Goal: Find specific page/section

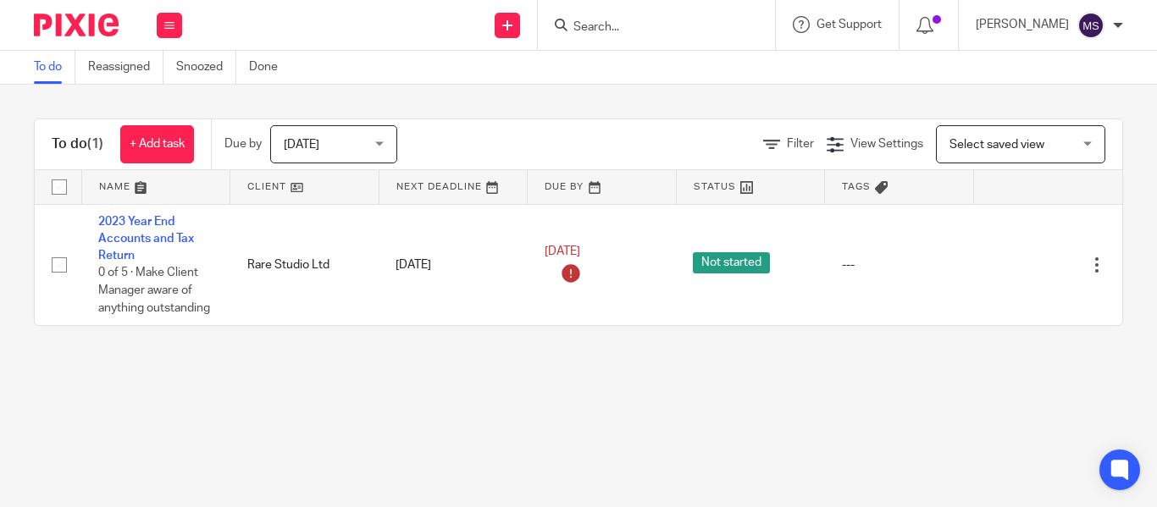
drag, startPoint x: 1025, startPoint y: 3, endPoint x: 572, endPoint y: 25, distance: 453.6
click at [572, 25] on input "Search" at bounding box center [648, 27] width 152 height 15
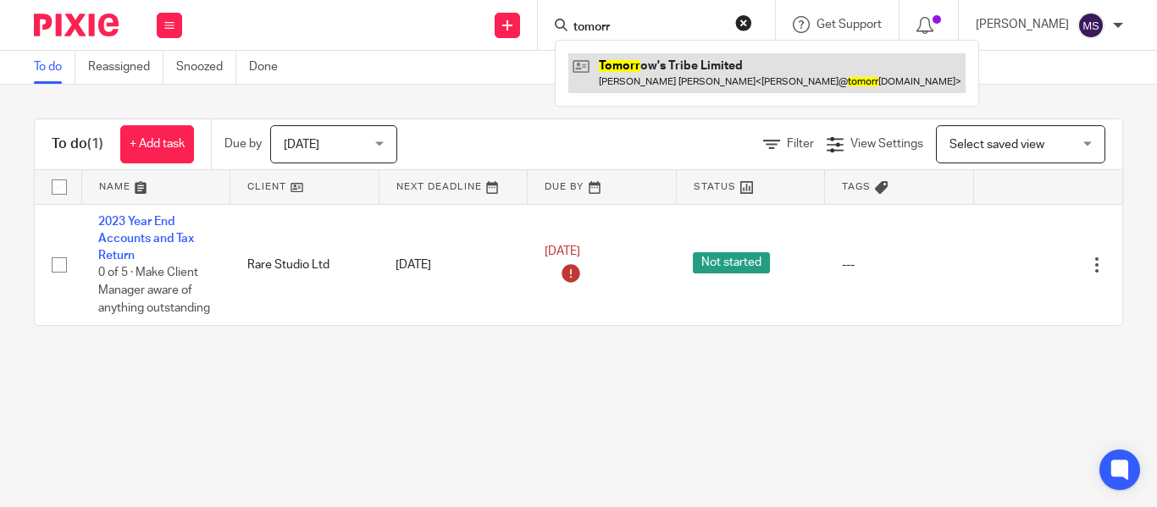
type input "tomorr"
click at [644, 62] on link at bounding box center [766, 72] width 397 height 39
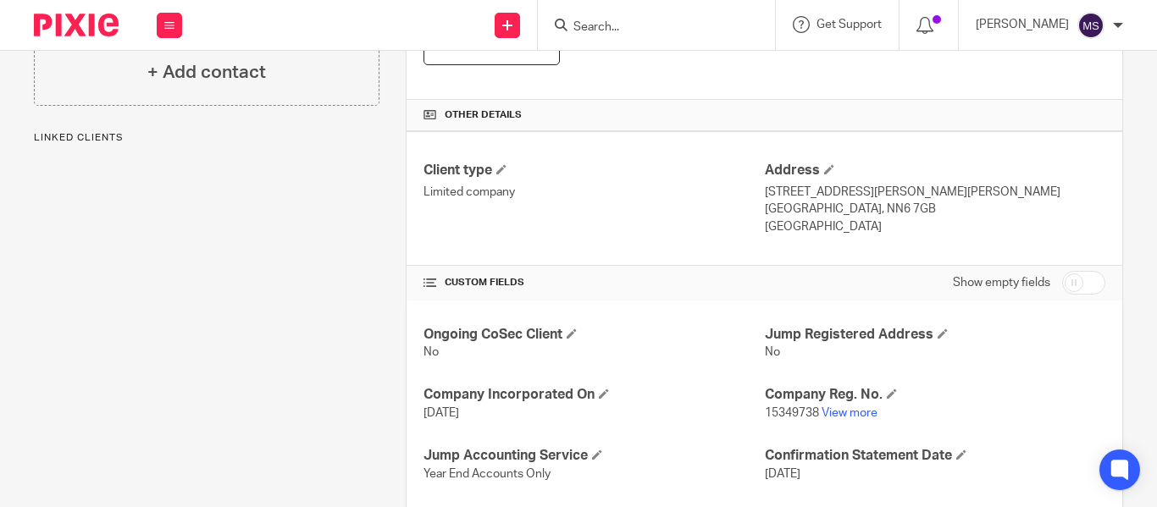
scroll to position [528, 0]
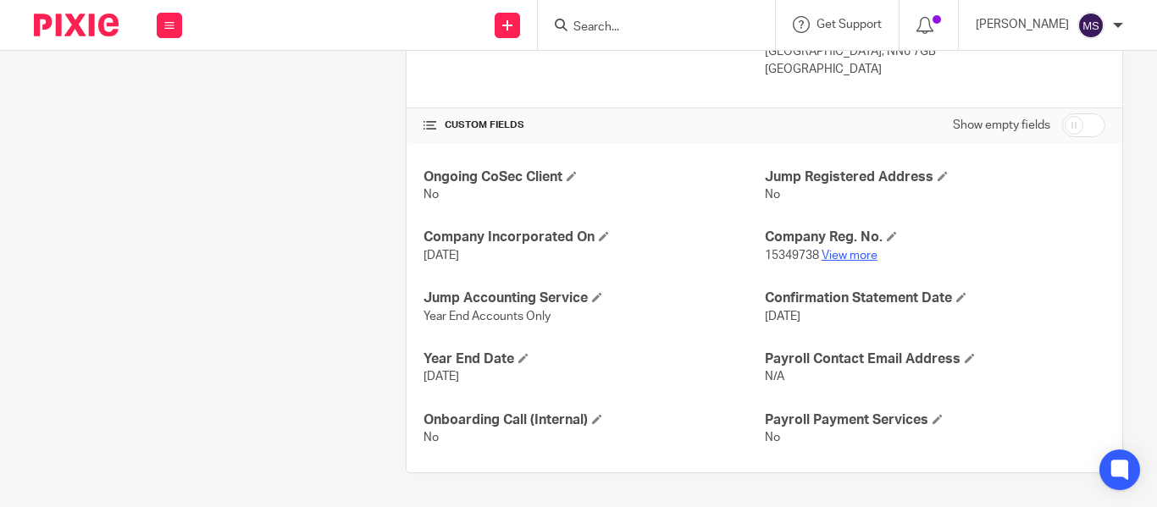
click at [852, 255] on link "View more" at bounding box center [849, 256] width 56 height 12
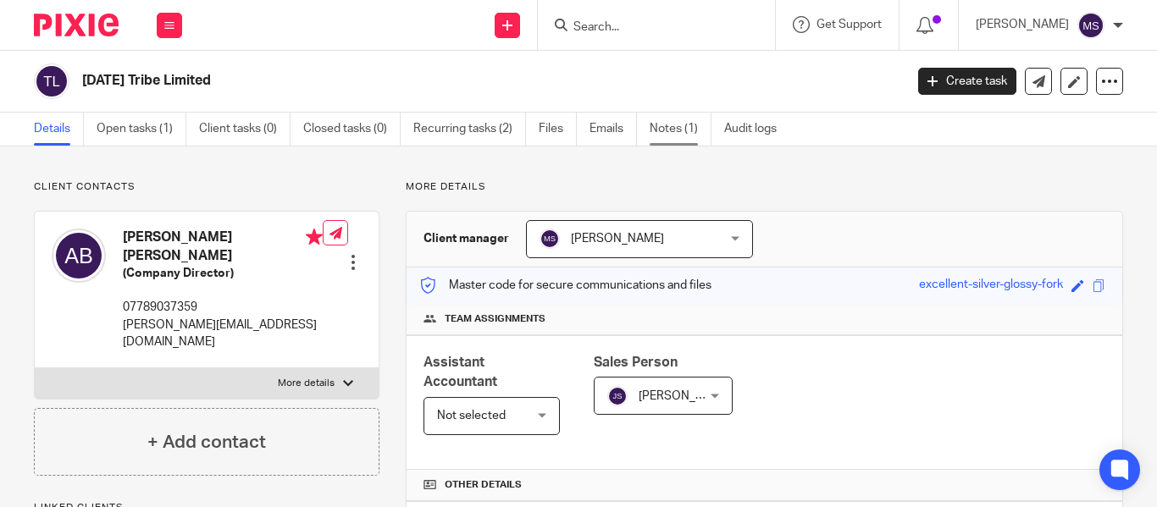
click at [677, 133] on link "Notes (1)" at bounding box center [680, 129] width 62 height 33
